Goal: Transaction & Acquisition: Purchase product/service

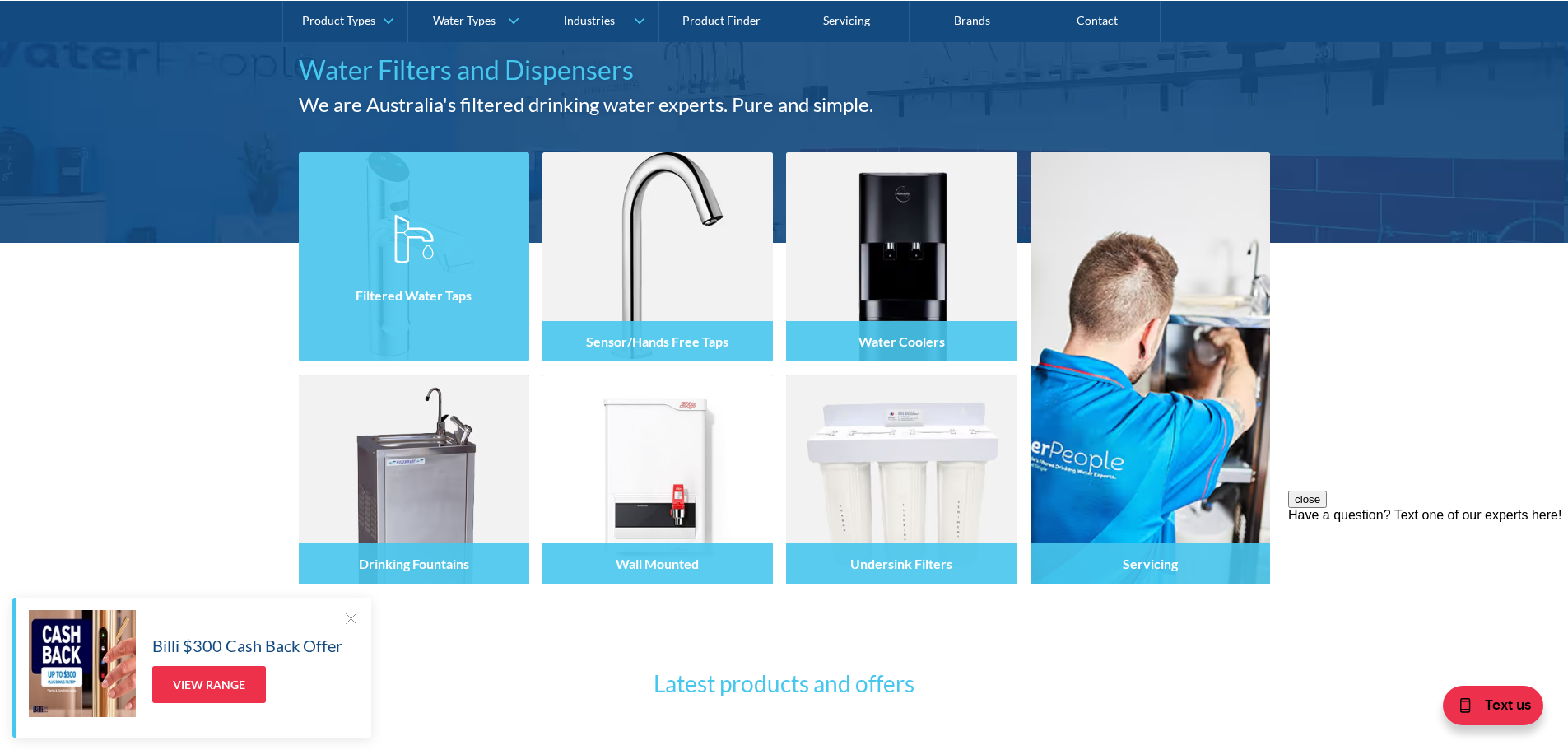
click at [450, 338] on div "Filtered Water Taps" at bounding box center [414, 291] width 231 height 139
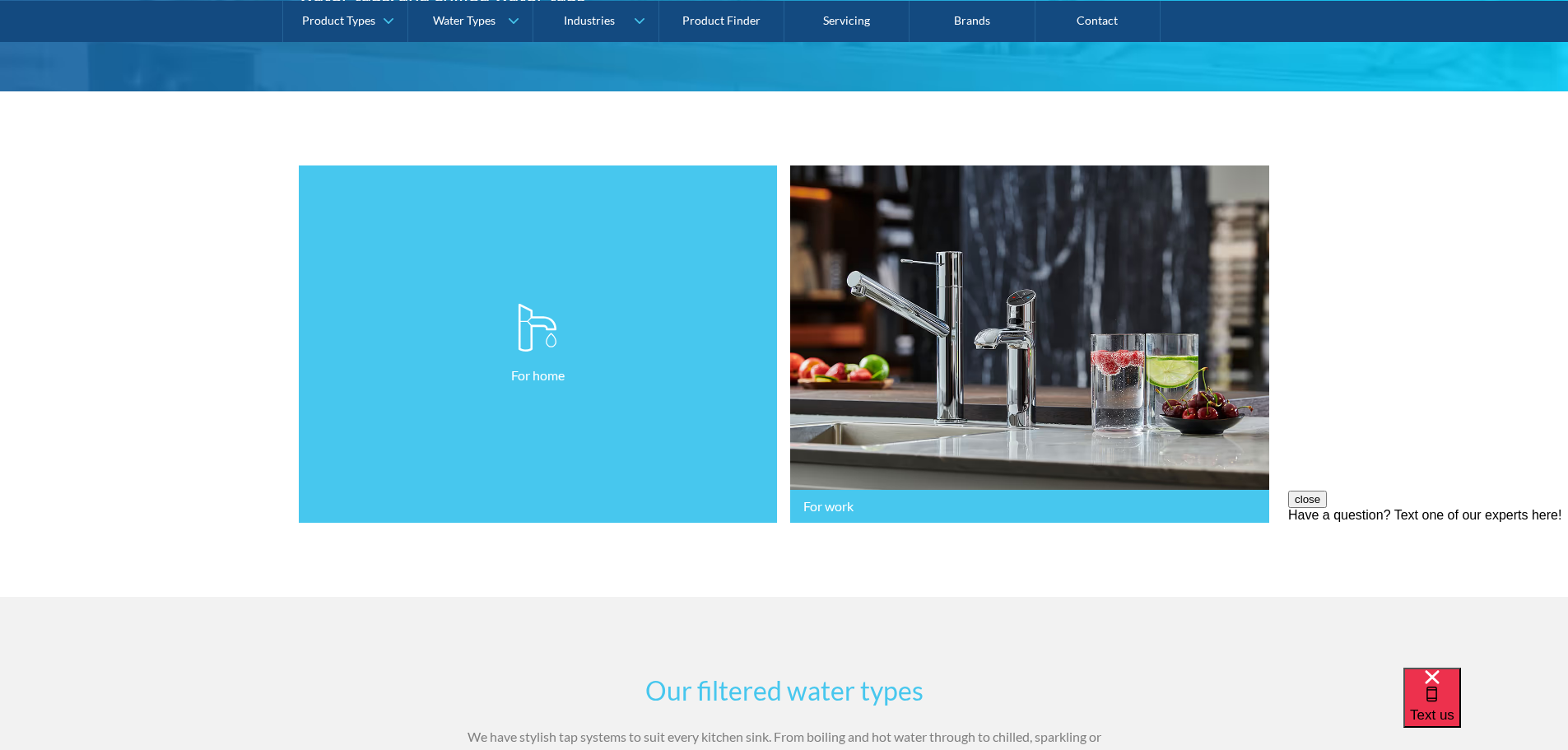
click at [337, 502] on link "For home" at bounding box center [538, 345] width 479 height 358
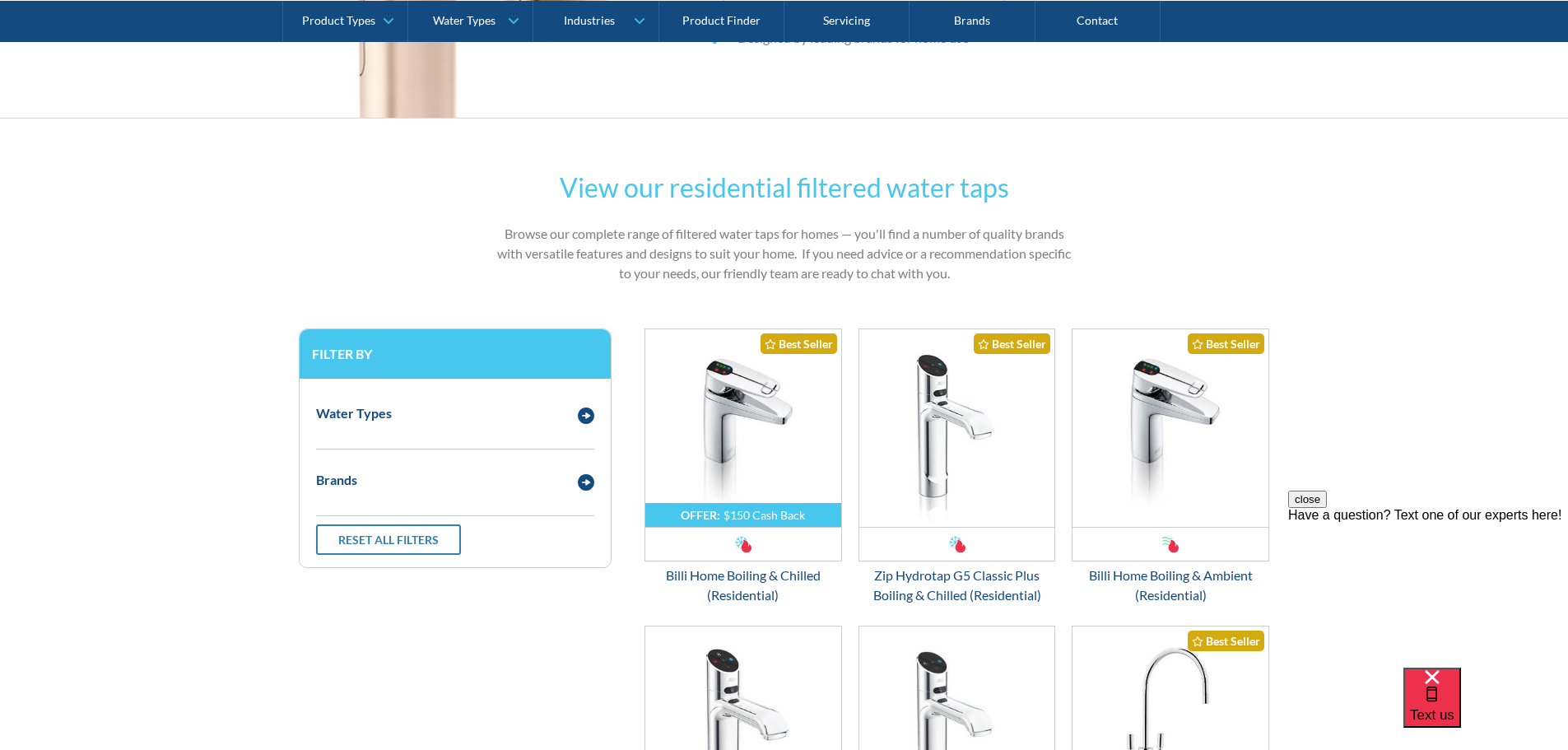
scroll to position [247, 0]
